Goal: Navigation & Orientation: Find specific page/section

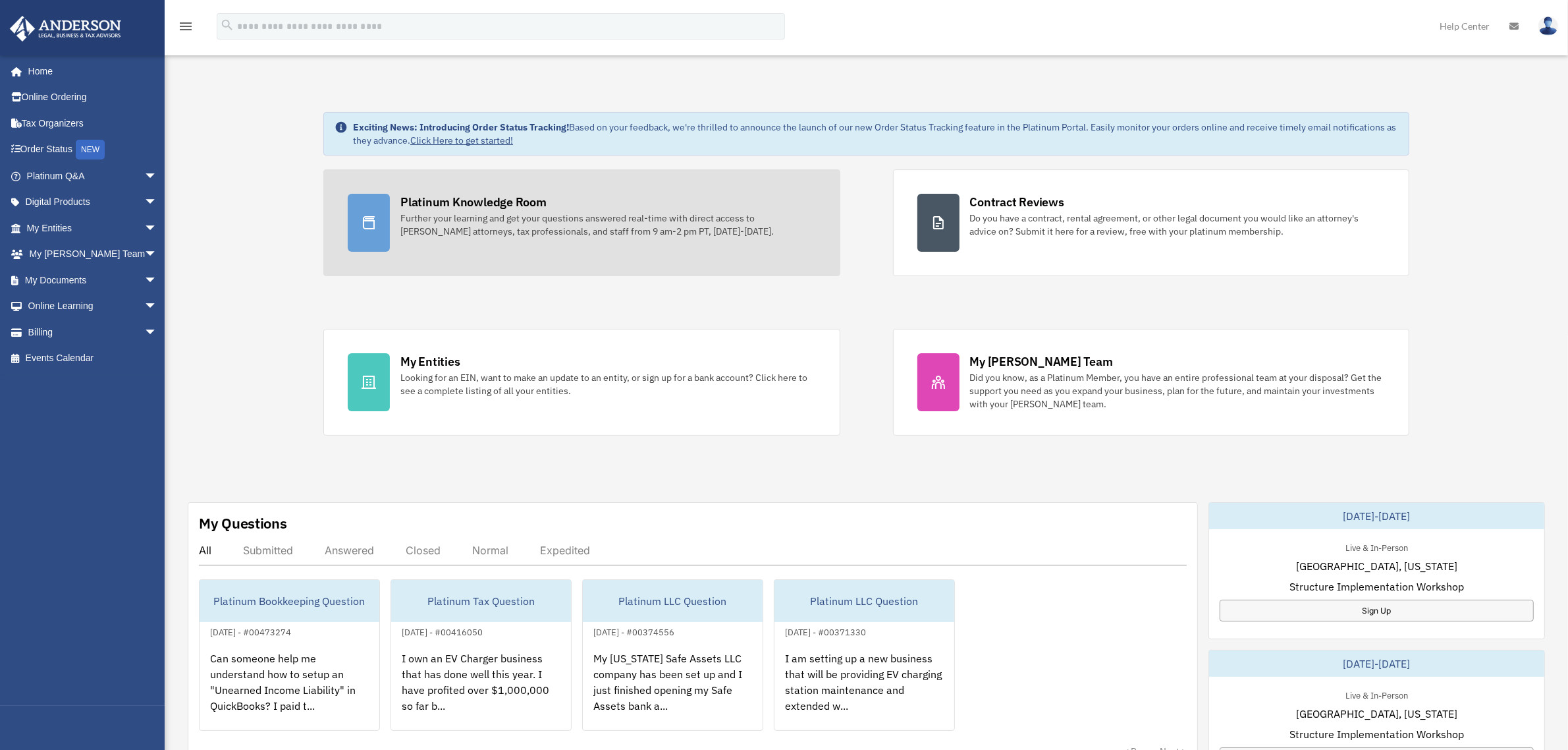
click at [499, 205] on div "Platinum Knowledge Room" at bounding box center [474, 202] width 147 height 16
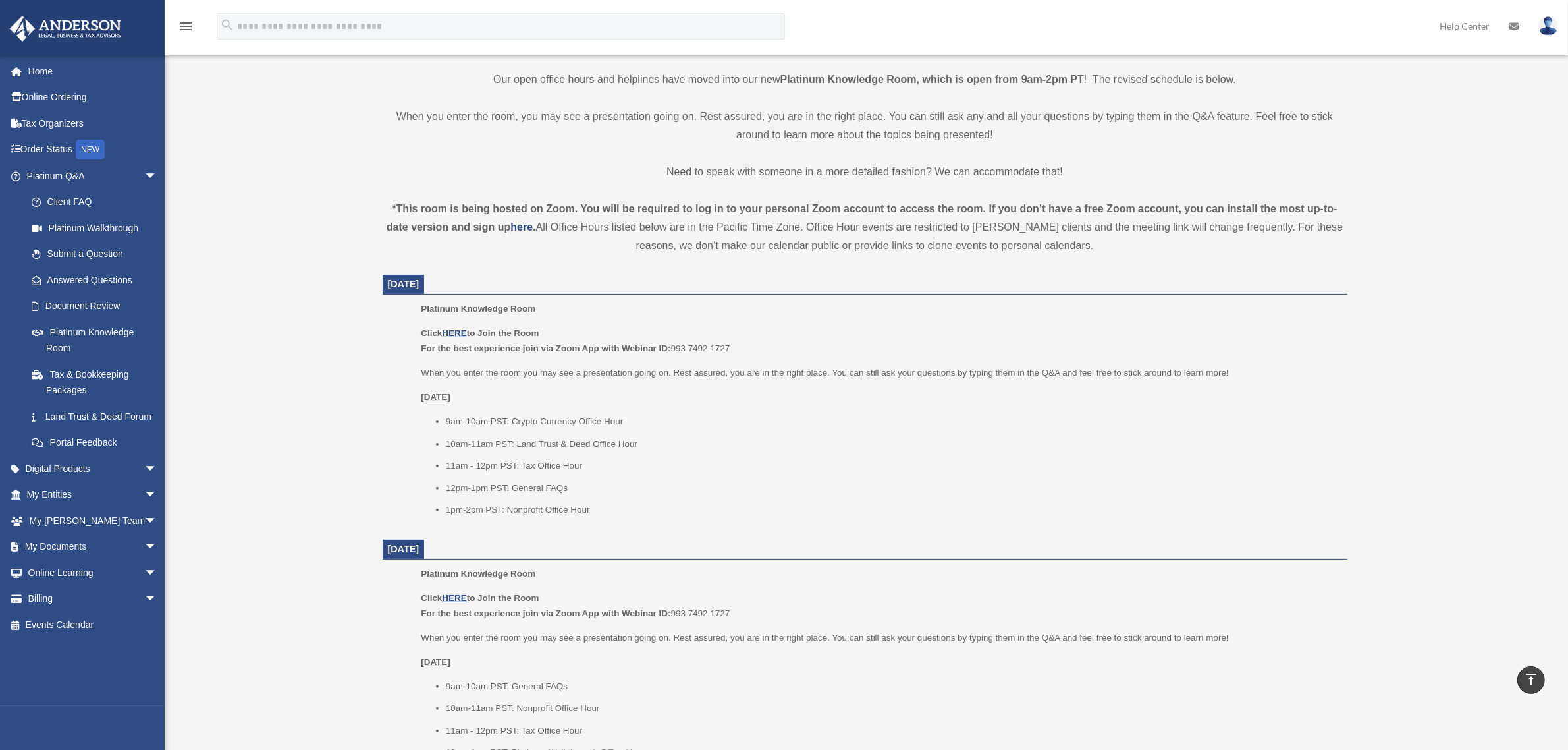
scroll to position [329, 0]
click at [455, 323] on u "HERE" at bounding box center [454, 326] width 24 height 10
click at [465, 325] on u "HERE" at bounding box center [454, 326] width 24 height 10
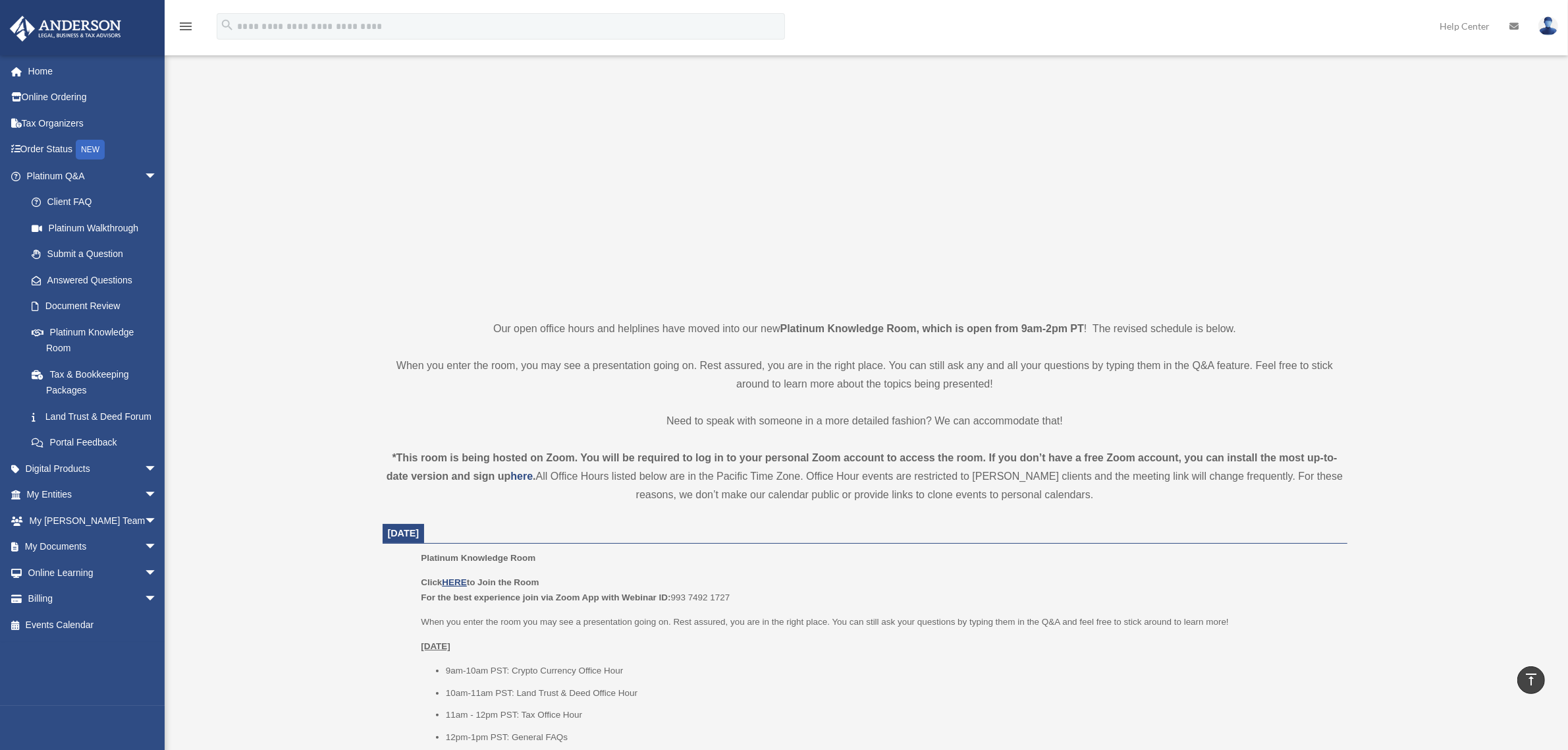
scroll to position [0, 0]
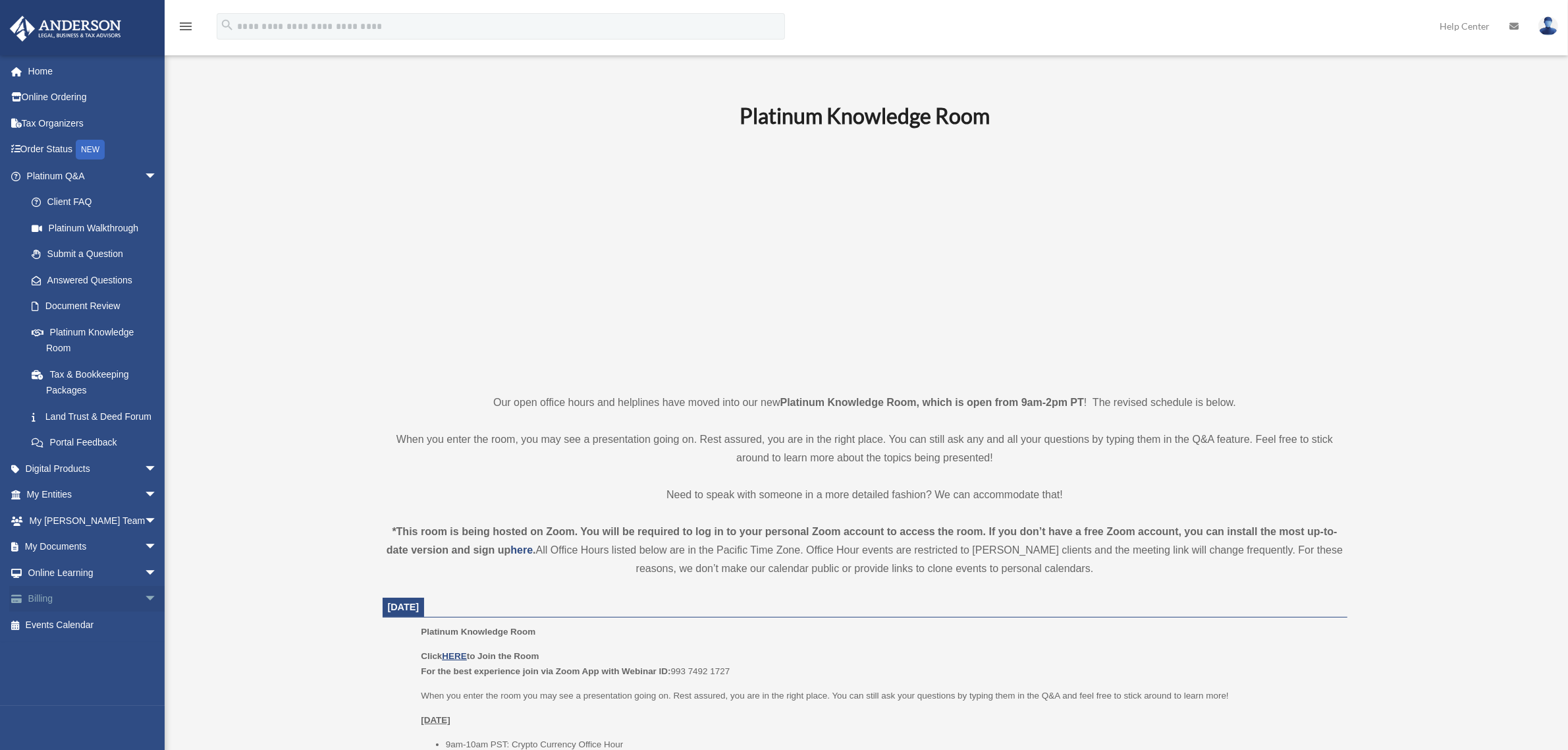
click at [77, 612] on link "Billing arrow_drop_down" at bounding box center [94, 598] width 168 height 26
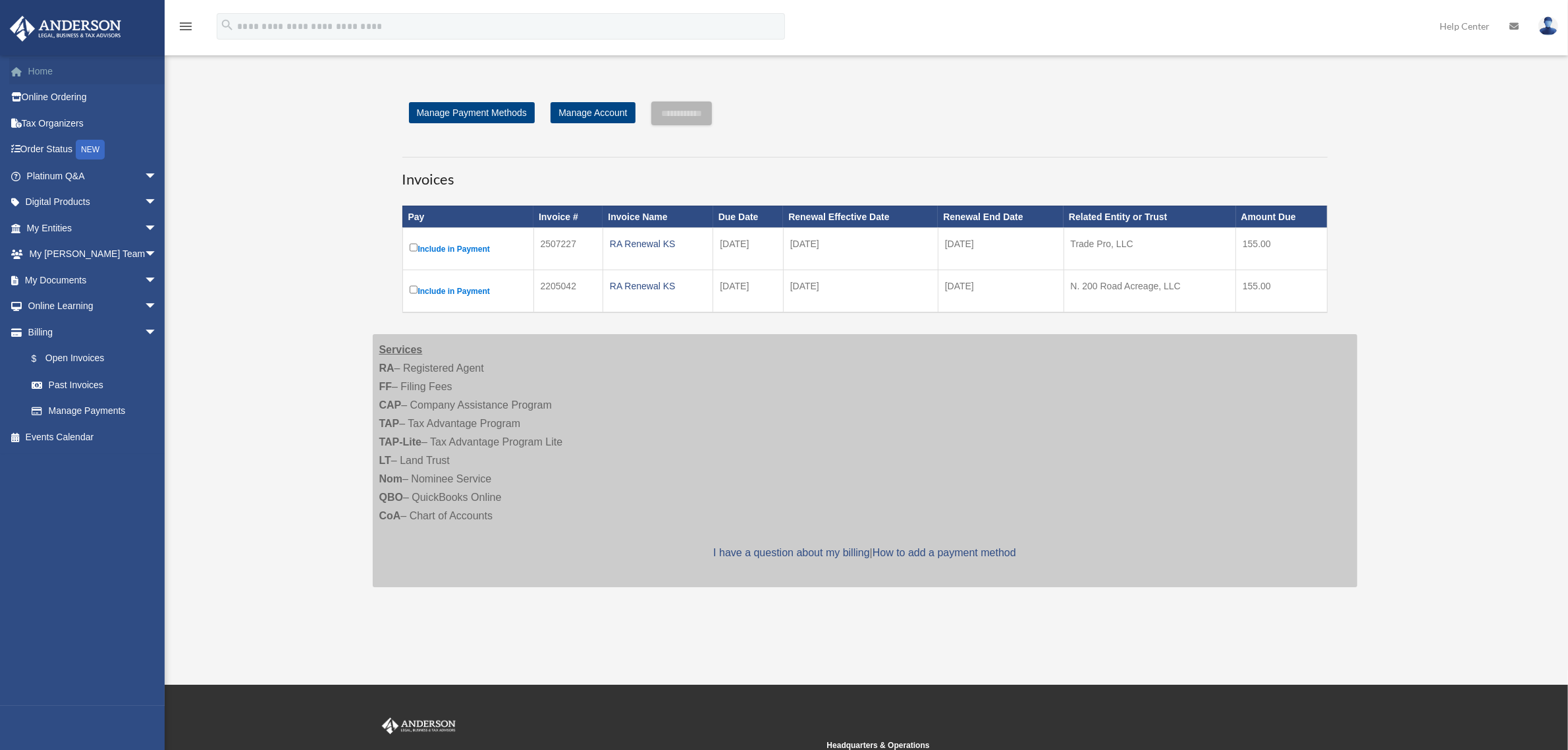
click at [39, 69] on link "Home" at bounding box center [94, 70] width 168 height 26
